Goal: Transaction & Acquisition: Purchase product/service

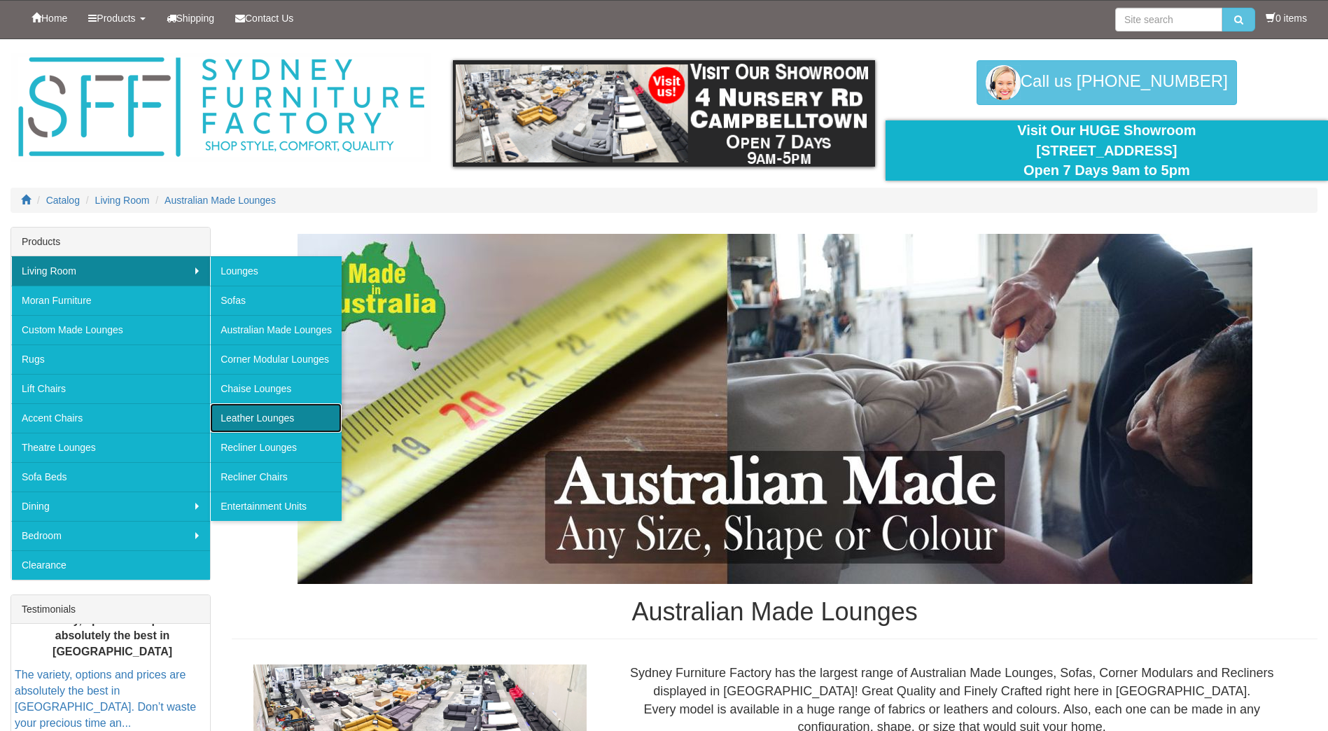
click at [252, 418] on link "Leather Lounges" at bounding box center [276, 417] width 132 height 29
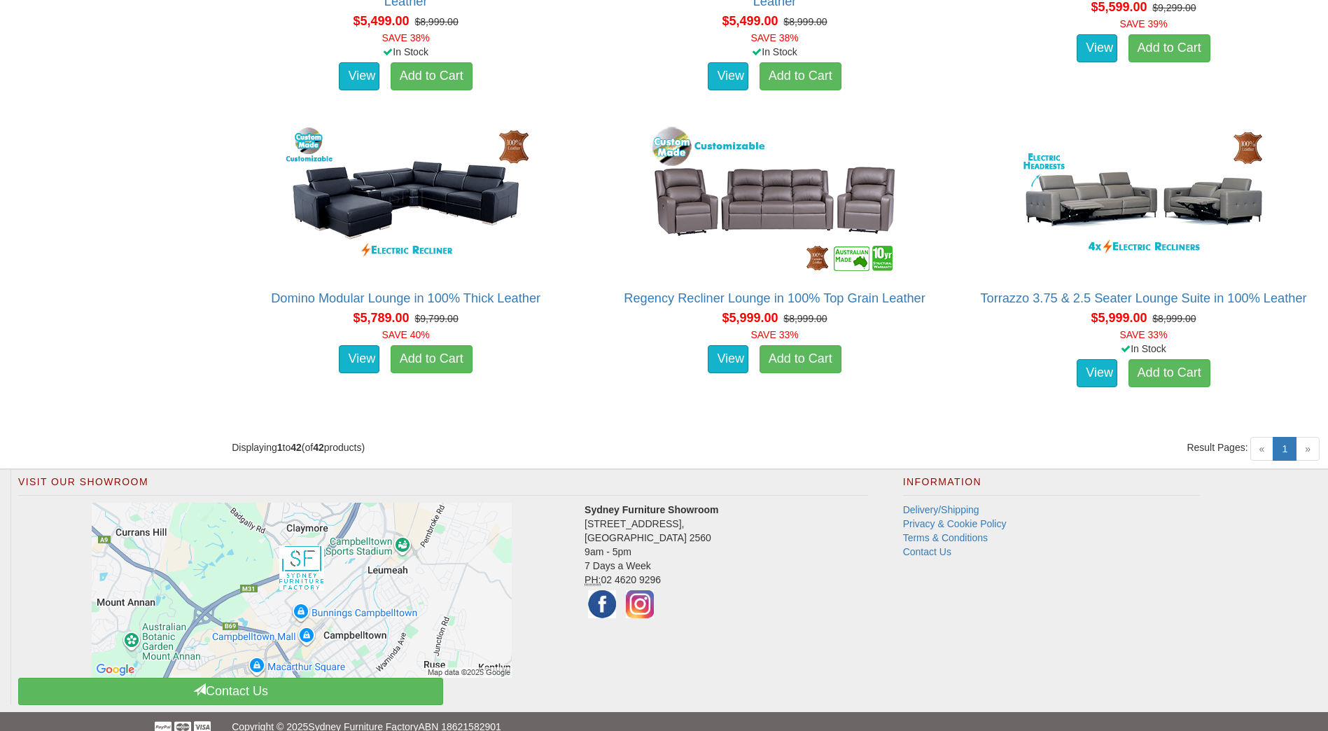
scroll to position [4849, 0]
